Goal: Task Accomplishment & Management: Complete application form

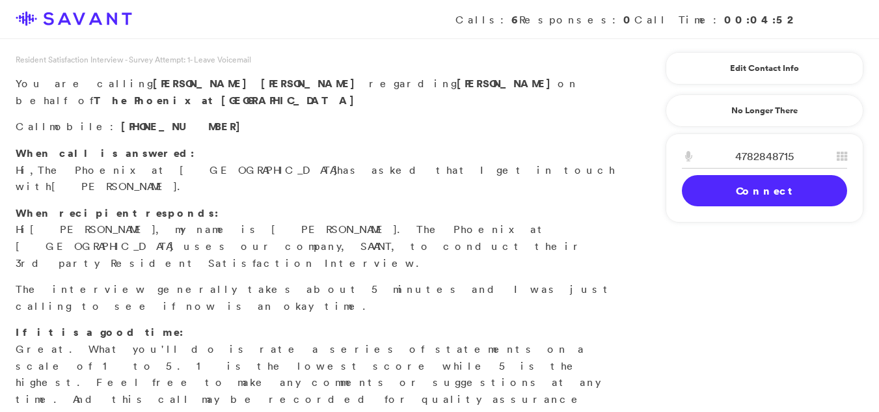
click at [727, 189] on link "Connect" at bounding box center [764, 190] width 165 height 31
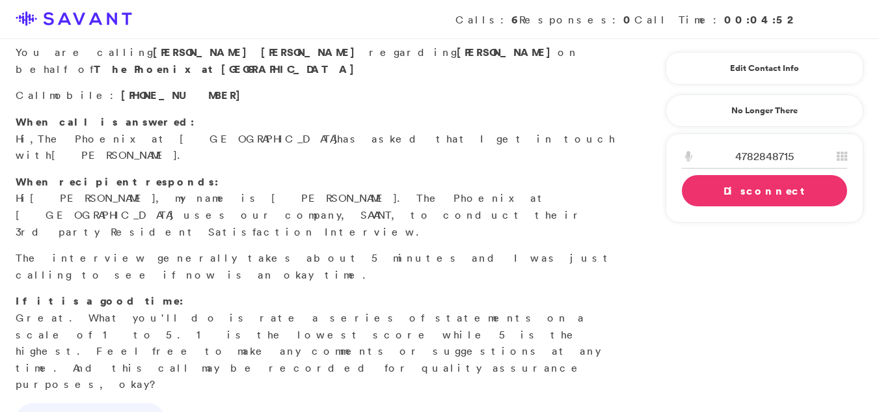
scroll to position [29, 0]
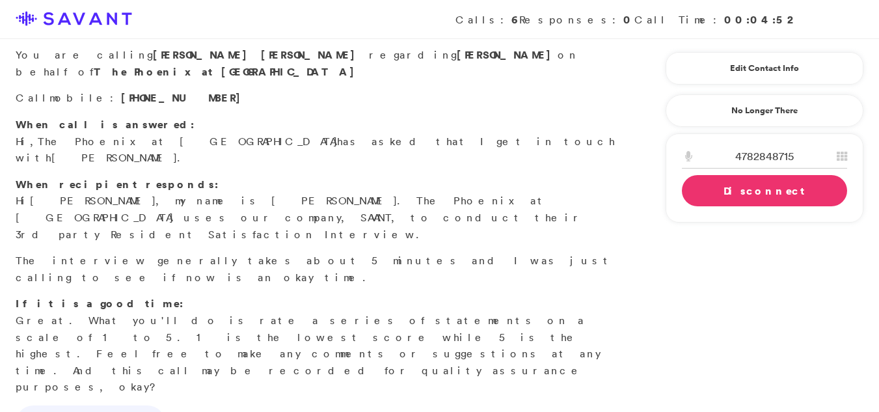
click at [714, 196] on link "Disconnect" at bounding box center [764, 190] width 165 height 31
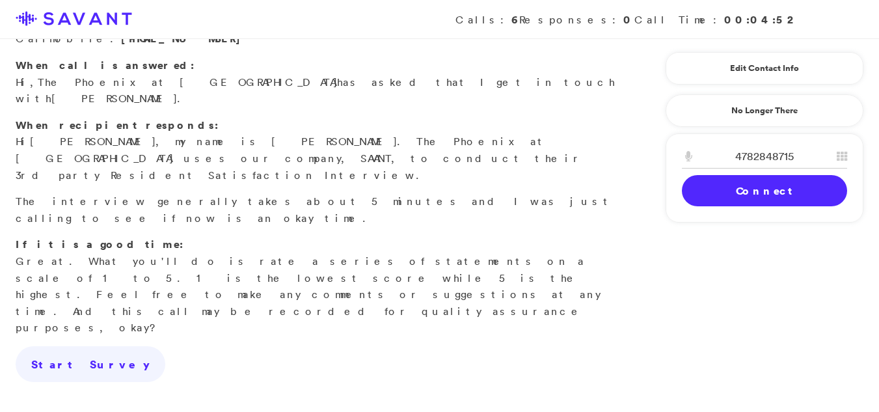
scroll to position [172, 0]
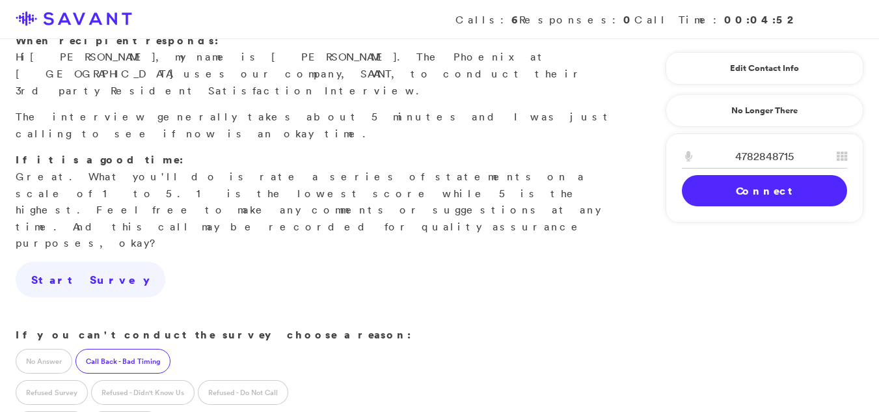
click at [100, 349] on label "Call Back - Bad Timing" at bounding box center [122, 361] width 95 height 25
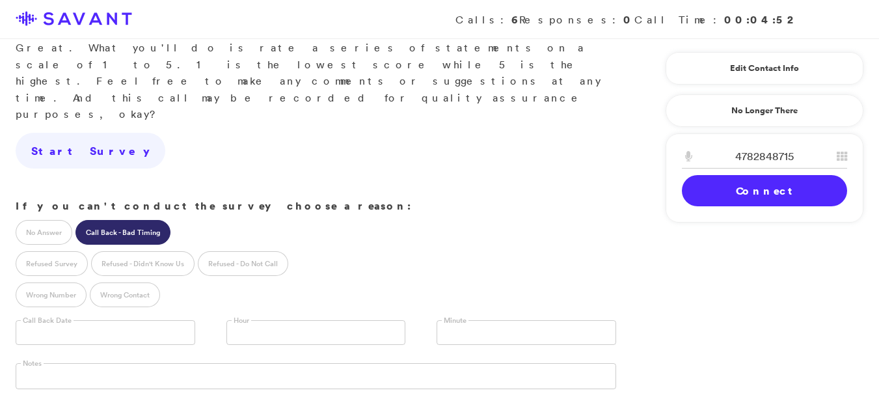
scroll to position [303, 0]
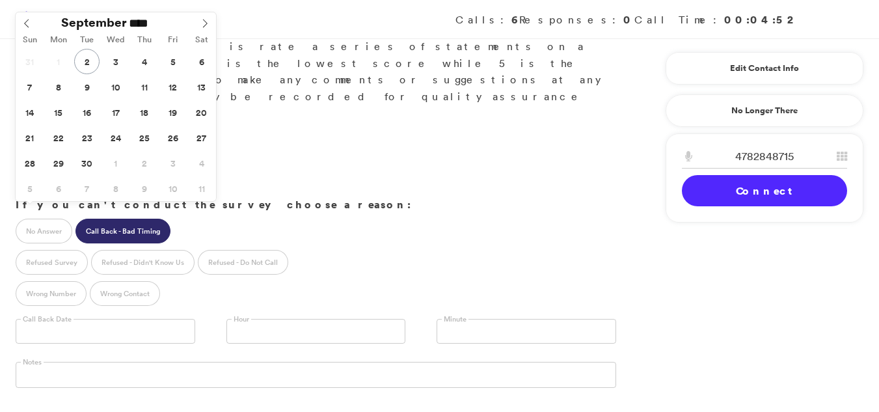
click at [110, 319] on input "text" at bounding box center [106, 331] width 180 height 25
type input "**********"
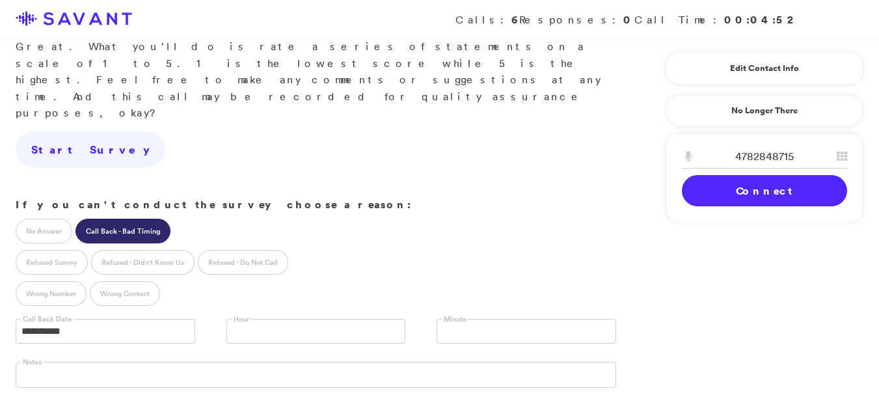
click at [275, 319] on link at bounding box center [316, 331] width 180 height 25
click at [458, 319] on link at bounding box center [527, 331] width 180 height 25
click at [447, 360] on li "15" at bounding box center [526, 368] width 178 height 16
